Goal: Check status: Check status

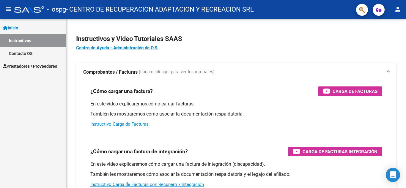
click at [26, 65] on span "Prestadores / Proveedores" at bounding box center [30, 66] width 54 height 7
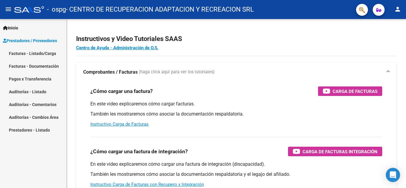
click at [26, 65] on link "Facturas - Documentación" at bounding box center [33, 66] width 66 height 13
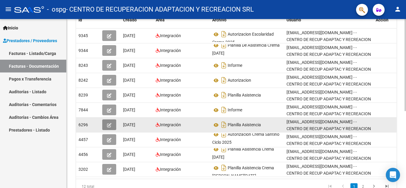
click at [109, 124] on icon "button" at bounding box center [109, 125] width 4 height 4
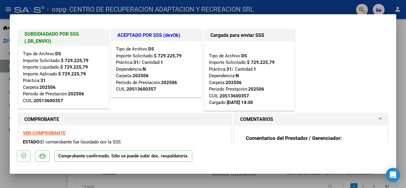
click at [1, 92] on div at bounding box center [203, 94] width 406 height 188
type input "$ 0,00"
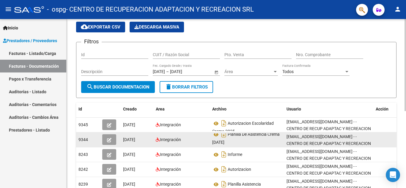
scroll to position [52, 0]
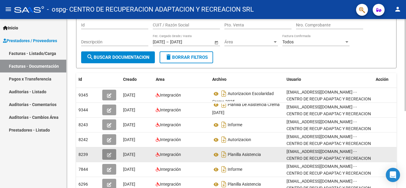
click at [112, 152] on button "button" at bounding box center [109, 154] width 14 height 11
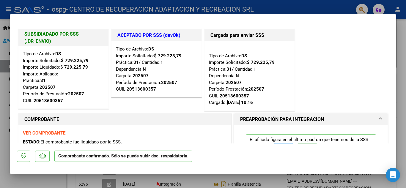
click at [5, 115] on div at bounding box center [203, 94] width 406 height 188
type input "$ 0,00"
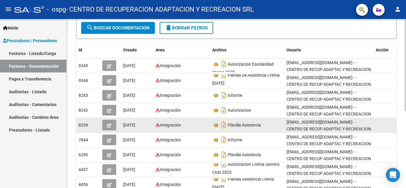
scroll to position [81, 0]
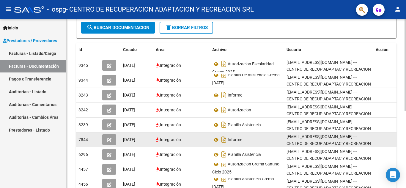
click at [108, 138] on icon "button" at bounding box center [109, 140] width 4 height 4
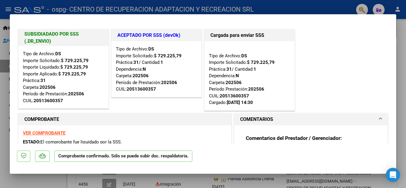
click at [6, 84] on div at bounding box center [203, 94] width 406 height 188
type input "$ 0,00"
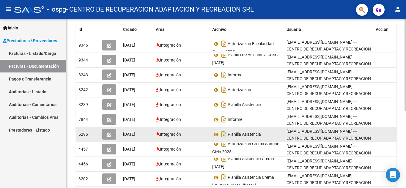
scroll to position [111, 0]
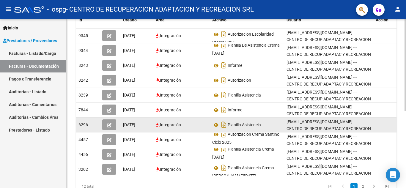
click at [109, 126] on icon "button" at bounding box center [109, 125] width 4 height 4
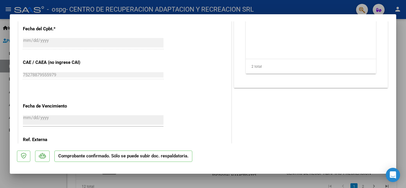
scroll to position [385, 0]
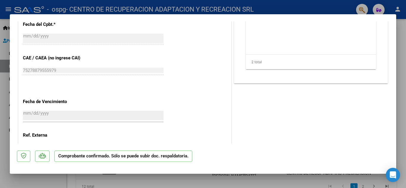
click at [7, 92] on div at bounding box center [203, 94] width 406 height 188
type input "$ 0,00"
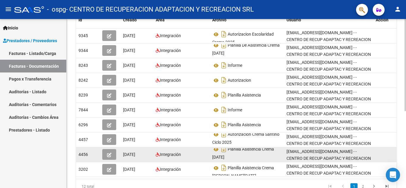
click at [111, 155] on icon "button" at bounding box center [109, 155] width 4 height 4
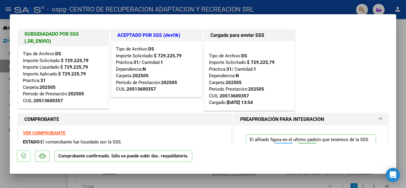
click at [10, 107] on mat-dialog-content "SUBSIDIADADO POR SSS (.DR_ENVIO) Tipo de Archivo: DS Importe Solicitado: $ 729.…" at bounding box center [203, 82] width 386 height 122
click at [0, 110] on div at bounding box center [203, 94] width 406 height 188
type input "$ 0,00"
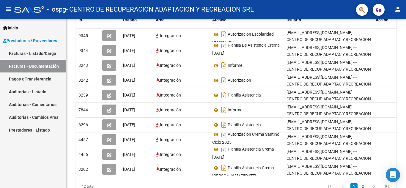
click at [22, 76] on link "Pagos x Transferencia" at bounding box center [33, 78] width 66 height 13
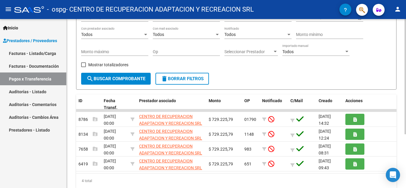
scroll to position [79, 0]
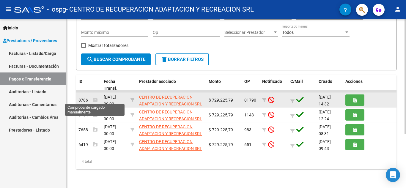
click at [95, 99] on icon at bounding box center [95, 99] width 5 height 5
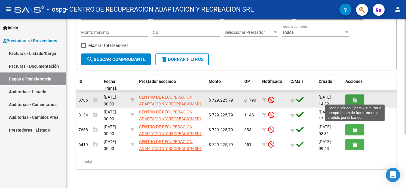
click at [356, 100] on button "button" at bounding box center [354, 99] width 19 height 11
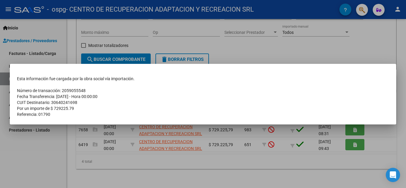
click at [243, 184] on div at bounding box center [203, 94] width 406 height 188
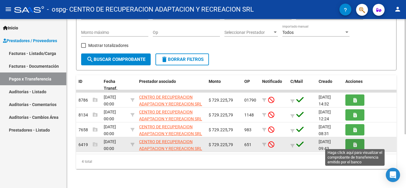
click at [351, 145] on button "button" at bounding box center [354, 144] width 19 height 11
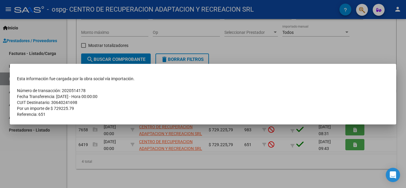
click at [277, 156] on div at bounding box center [203, 94] width 406 height 188
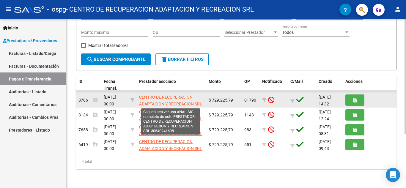
click at [148, 96] on span "CENTRO DE RECUPERACION ADAPTACION Y RECREACION SRL" at bounding box center [170, 101] width 63 height 12
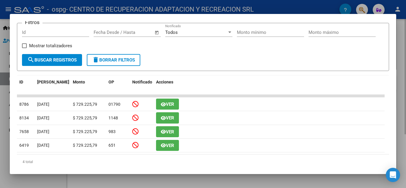
scroll to position [89, 0]
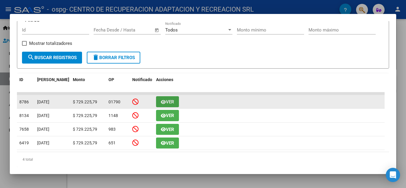
click at [168, 105] on span "Ver" at bounding box center [170, 101] width 8 height 5
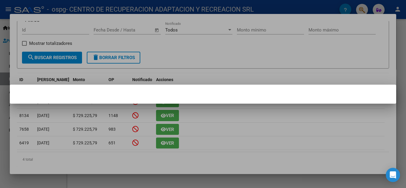
click at [240, 121] on div at bounding box center [203, 94] width 406 height 188
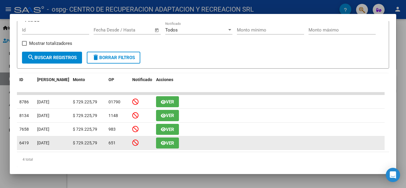
click at [166, 144] on span "Ver" at bounding box center [170, 142] width 8 height 5
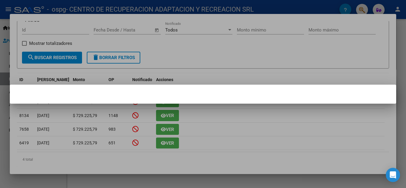
click at [164, 92] on mat-dialog-content at bounding box center [203, 94] width 386 height 5
click at [105, 139] on div at bounding box center [203, 94] width 406 height 188
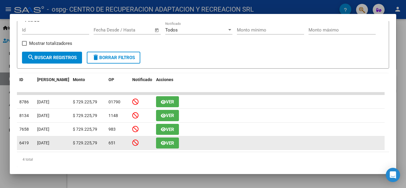
click at [137, 146] on icon at bounding box center [135, 142] width 6 height 7
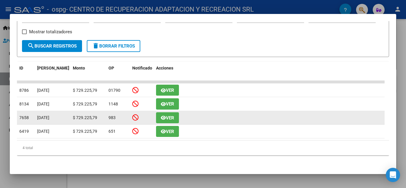
scroll to position [103, 0]
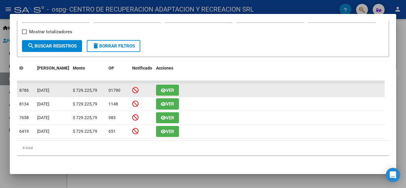
click at [135, 91] on icon at bounding box center [135, 90] width 6 height 7
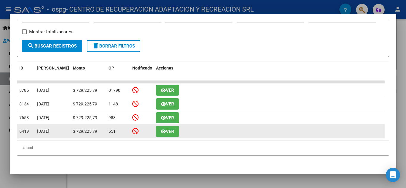
click at [171, 129] on span "Ver" at bounding box center [170, 131] width 8 height 5
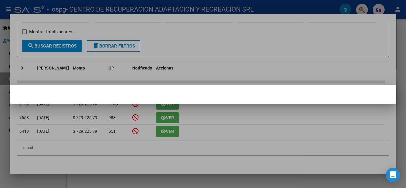
click at [83, 121] on div at bounding box center [203, 94] width 406 height 188
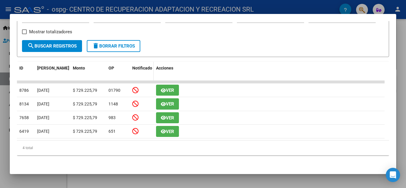
click at [138, 71] on div "Notificado" at bounding box center [141, 72] width 19 height 14
click at [3, 93] on div at bounding box center [203, 94] width 406 height 188
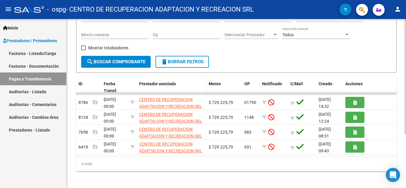
scroll to position [79, 0]
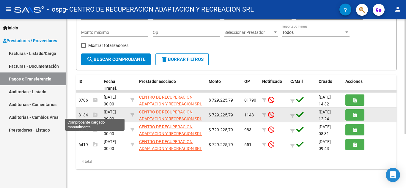
click at [94, 113] on icon at bounding box center [95, 114] width 5 height 5
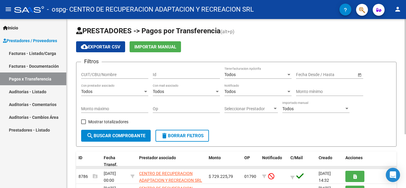
scroll to position [0, 0]
